Goal: Find specific page/section: Find specific page/section

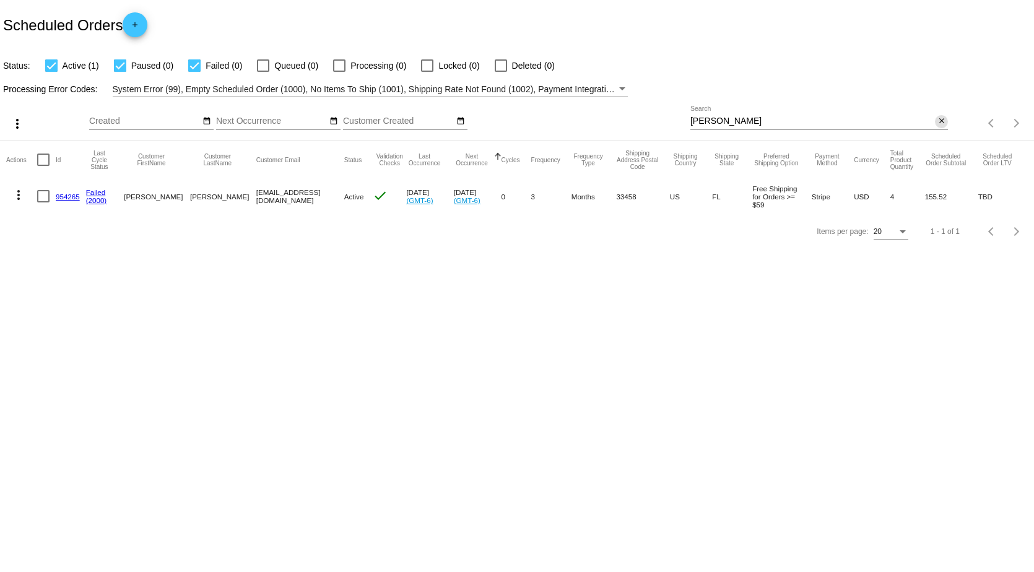
click at [941, 121] on mat-icon "close" at bounding box center [941, 121] width 9 height 10
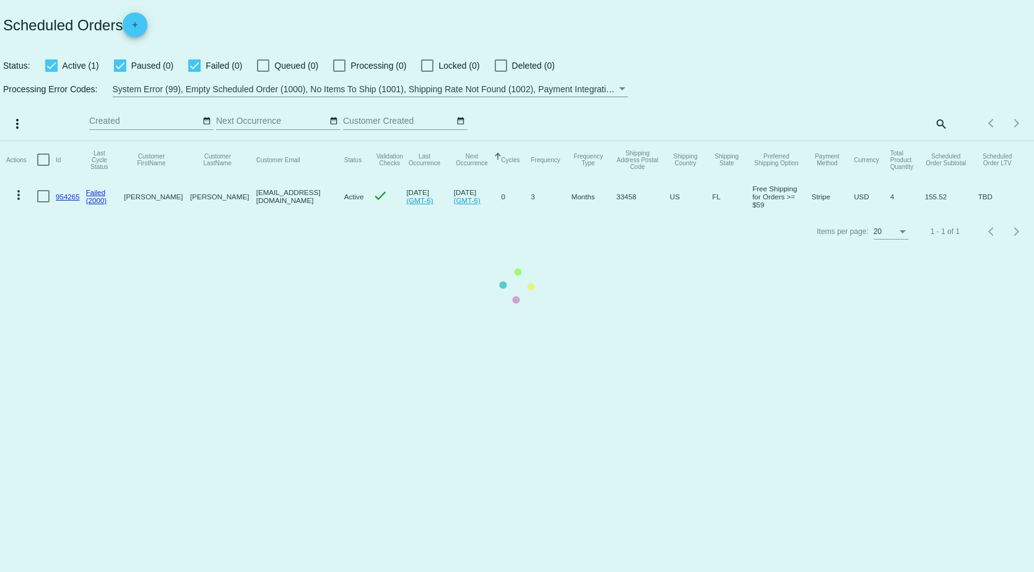
click at [940, 141] on mat-table "Actions Id Last Cycle Status Customer FirstName Customer LastName Customer Emai…" at bounding box center [517, 177] width 1034 height 73
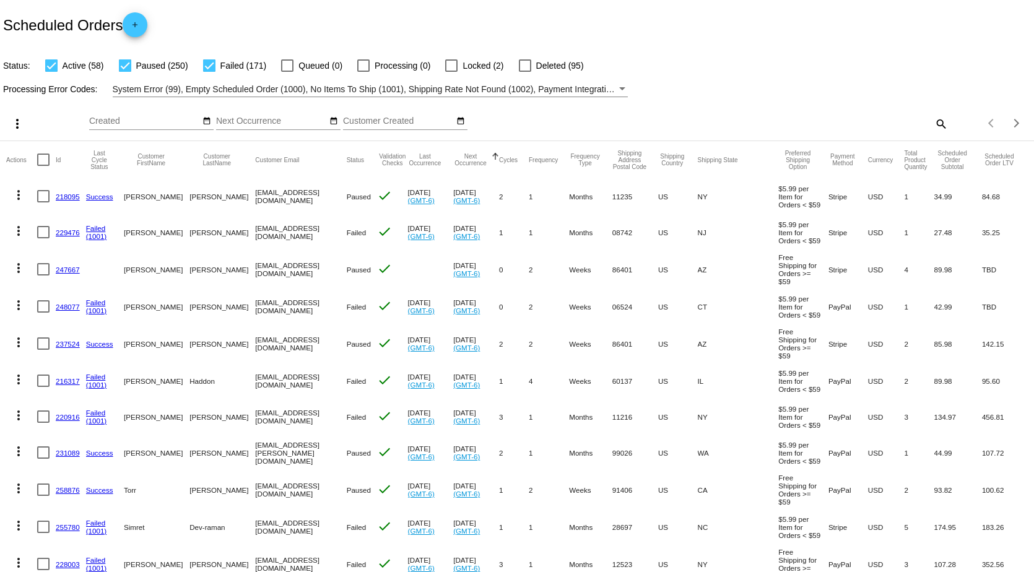
click at [933, 121] on mat-icon "search" at bounding box center [940, 123] width 15 height 19
click at [822, 125] on input "Search" at bounding box center [819, 121] width 258 height 10
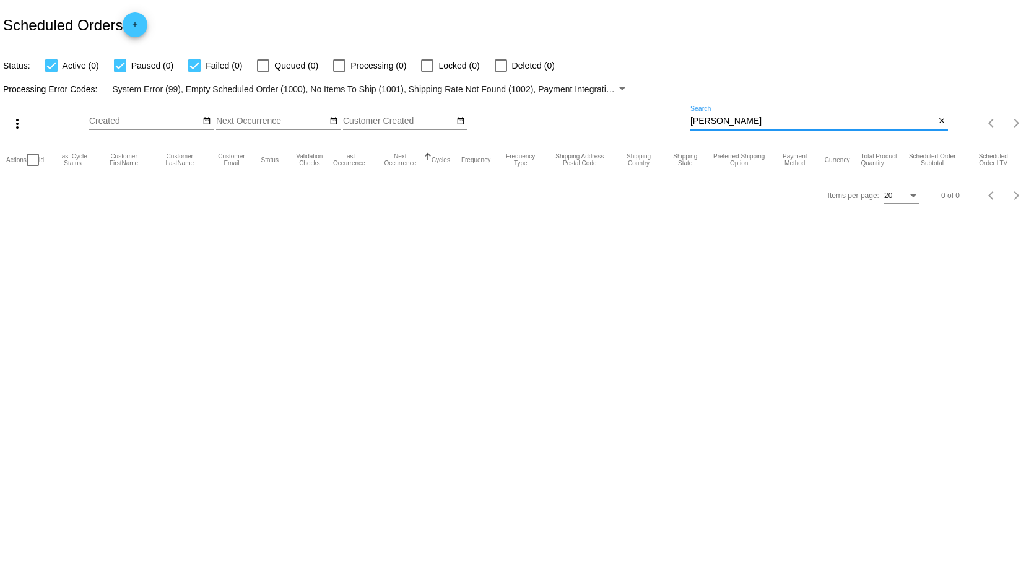
drag, startPoint x: 735, startPoint y: 119, endPoint x: 539, endPoint y: 103, distance: 196.9
click at [539, 103] on div "more_vert Sep Jan Feb Mar [DATE]" at bounding box center [517, 119] width 1034 height 44
type input "carolsjmj"
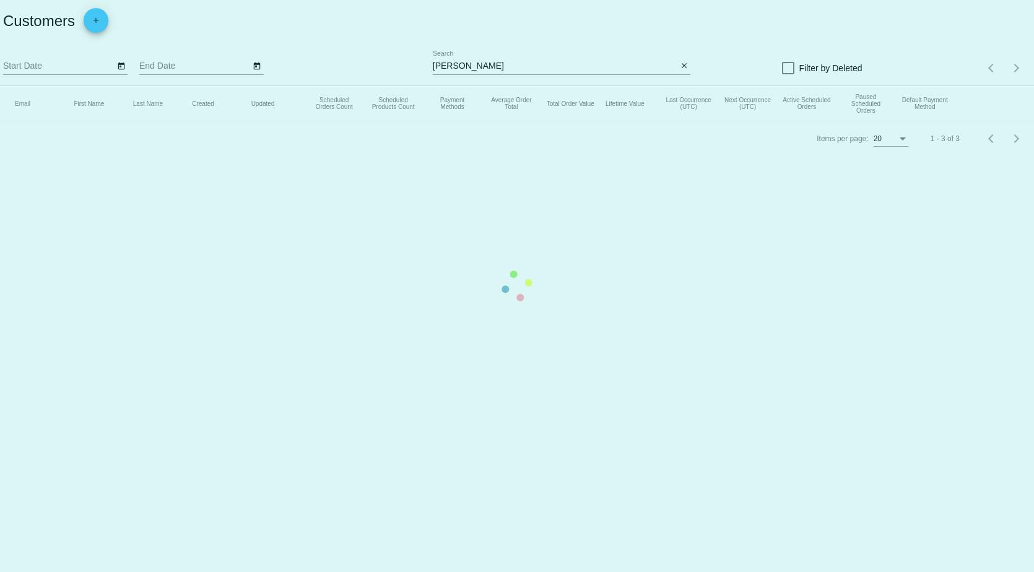
click at [527, 64] on app-dashboard-customers "Customers add Start Date End Date [PERSON_NAME] Search close Filter by Deleted …" at bounding box center [517, 78] width 1034 height 156
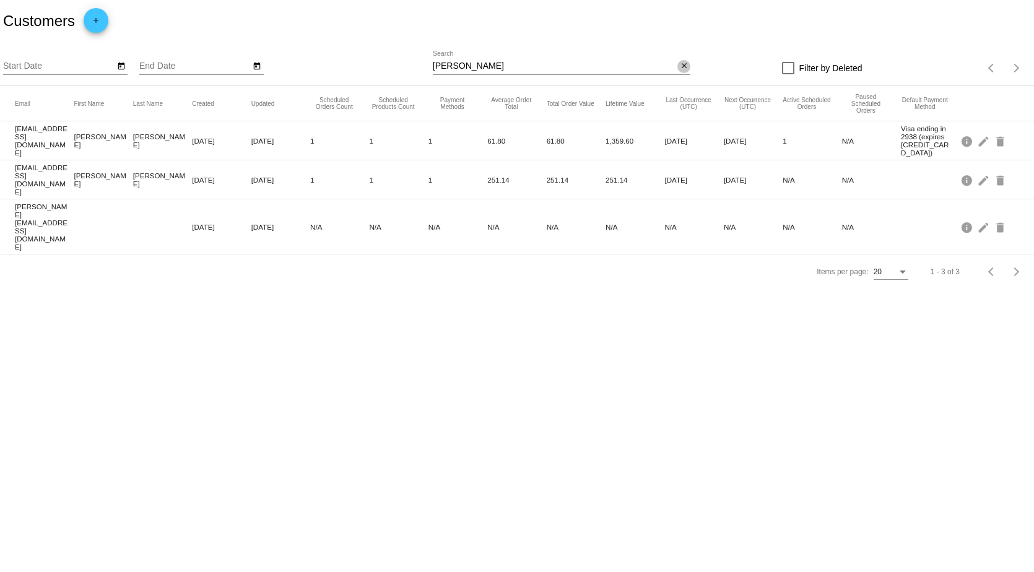
click at [687, 67] on mat-icon "close" at bounding box center [684, 66] width 9 height 10
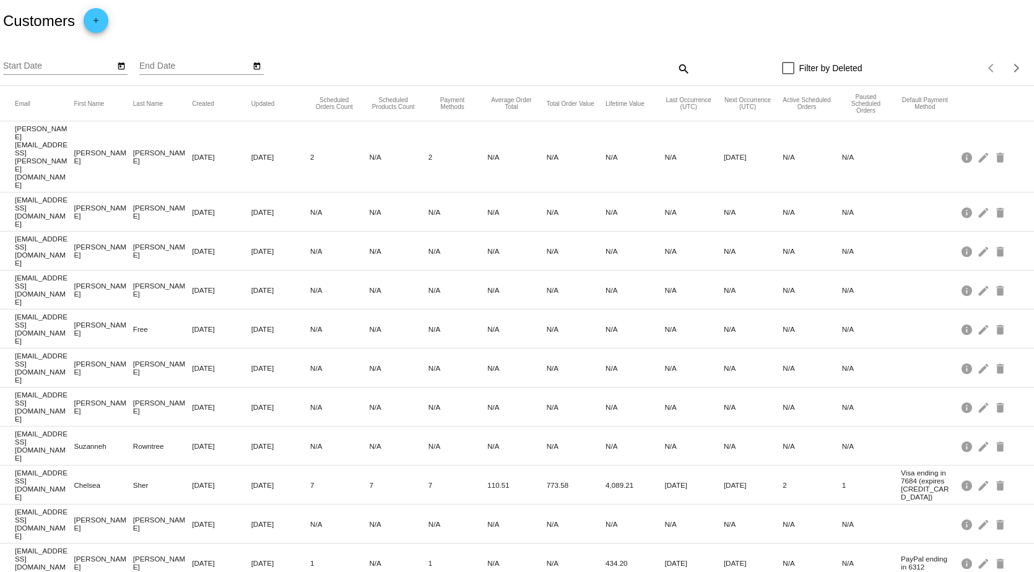
click at [690, 70] on div "Filter by Deleted" at bounding box center [775, 68] width 171 height 15
click at [681, 69] on mat-icon "search" at bounding box center [682, 68] width 15 height 19
click at [601, 66] on input "Search" at bounding box center [562, 66] width 258 height 10
type input "[PERSON_NAME]"
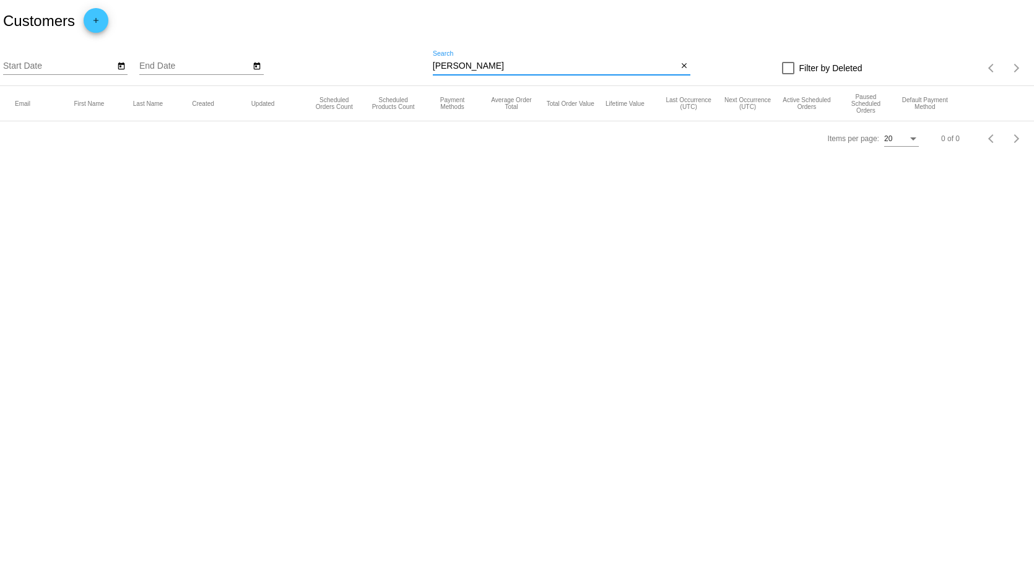
drag, startPoint x: 472, startPoint y: 66, endPoint x: 398, endPoint y: 72, distance: 74.6
click at [398, 72] on div "Start Date End Date coyne Search close Filter by Deleted Items per page: 20 0 o…" at bounding box center [517, 64] width 1034 height 44
